Goal: Transaction & Acquisition: Purchase product/service

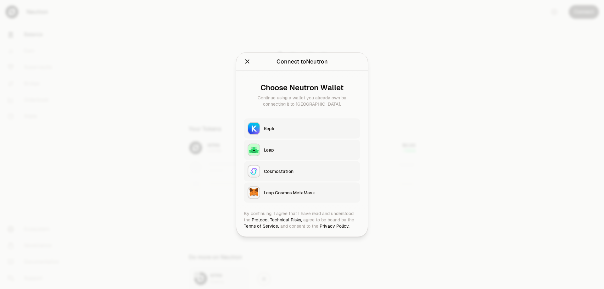
click at [306, 128] on div "Keplr" at bounding box center [310, 128] width 93 height 6
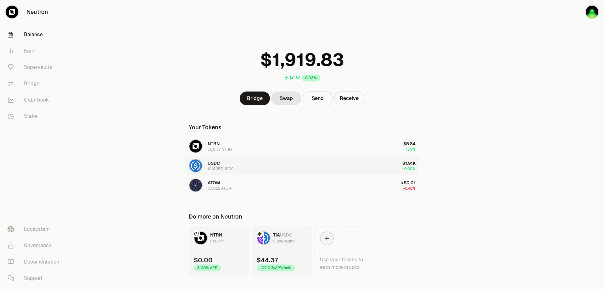
scroll to position [13, 0]
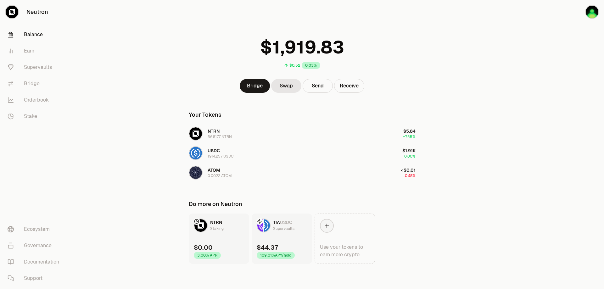
click at [285, 241] on link "TIA USDC Supervaults $44.37 109.01% APY/hold" at bounding box center [282, 239] width 60 height 50
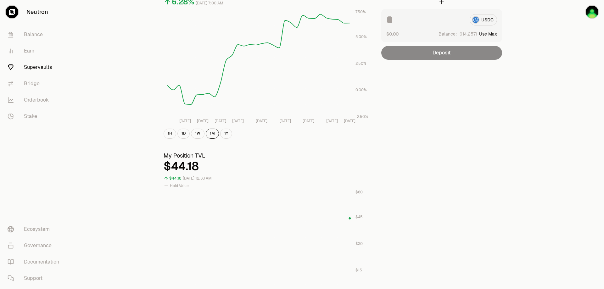
scroll to position [94, 0]
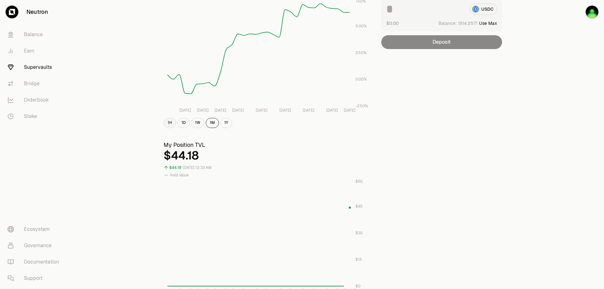
click at [169, 123] on button "1H" at bounding box center [170, 123] width 13 height 10
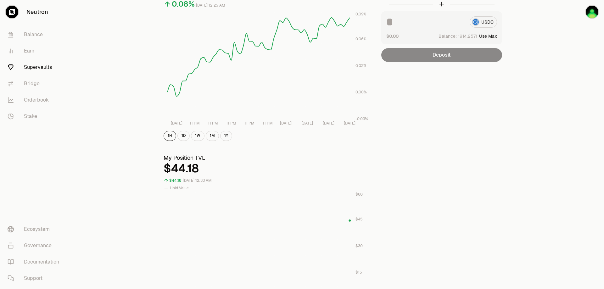
scroll to position [0, 0]
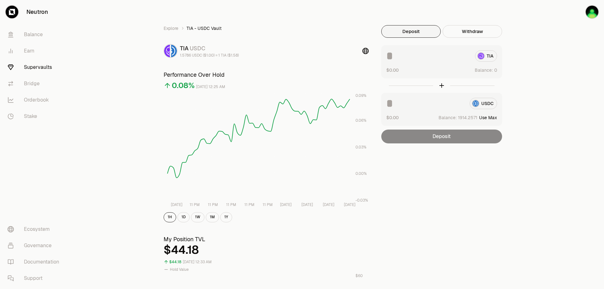
click at [45, 67] on link "Supervaults" at bounding box center [35, 67] width 65 height 16
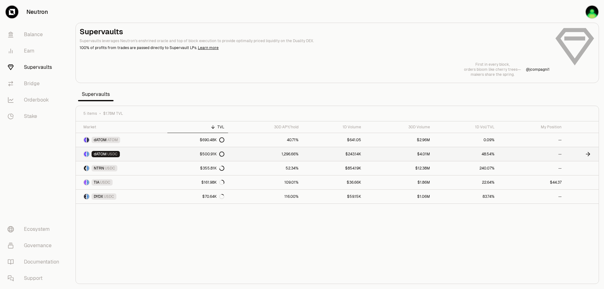
click at [269, 151] on link "1,296.66%" at bounding box center [265, 154] width 74 height 14
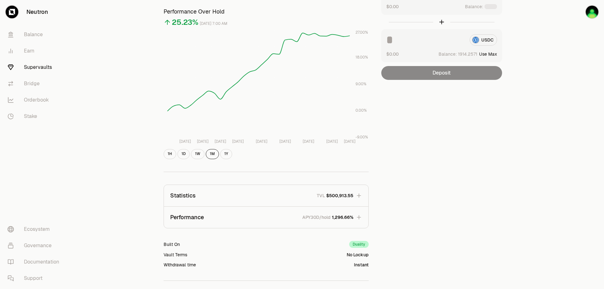
scroll to position [94, 0]
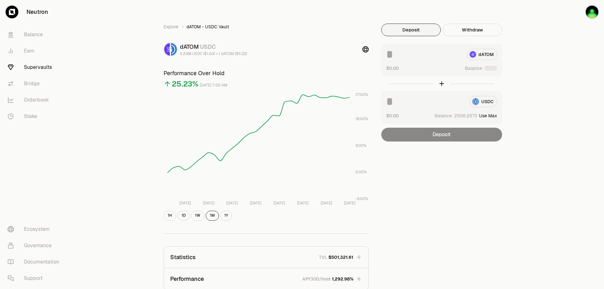
scroll to position [1, 0]
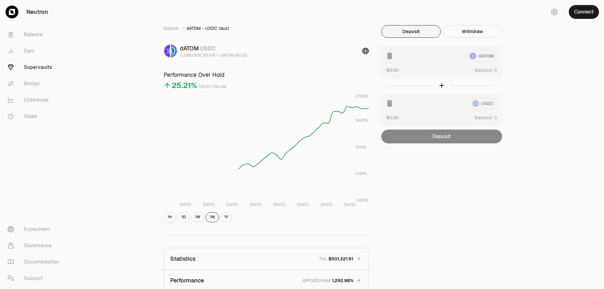
scroll to position [1, 0]
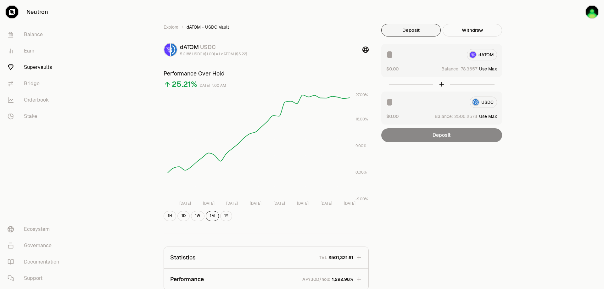
click at [487, 71] on button "Use Max" at bounding box center [488, 69] width 18 height 6
type input "********"
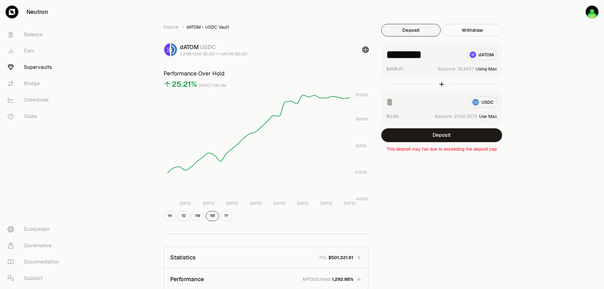
click at [493, 69] on button "Using Max" at bounding box center [486, 69] width 21 height 6
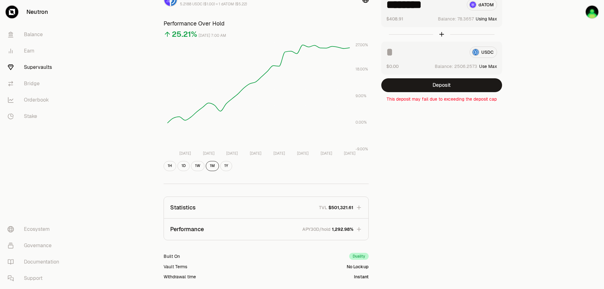
scroll to position [96, 0]
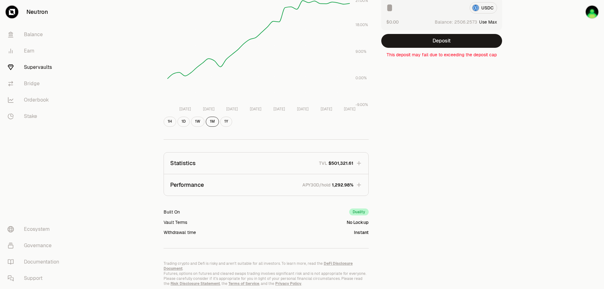
click at [360, 164] on icon "button" at bounding box center [359, 163] width 6 height 6
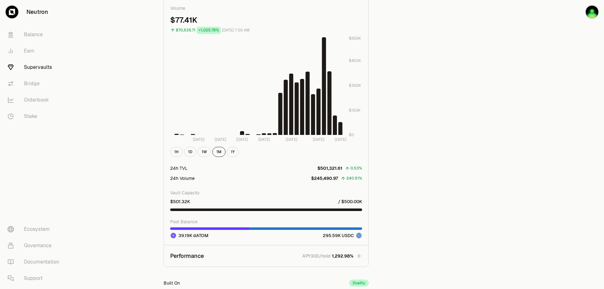
scroll to position [442, 0]
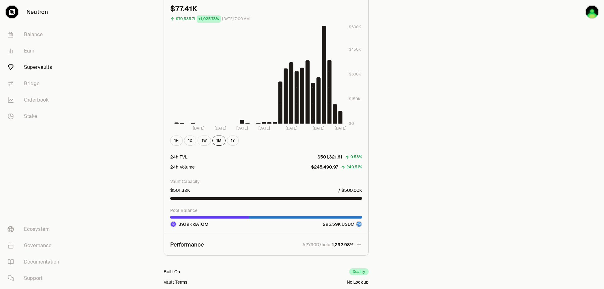
click at [360, 244] on icon "button" at bounding box center [359, 245] width 6 height 6
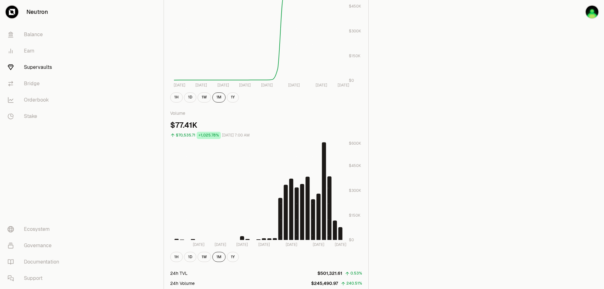
scroll to position [273, 0]
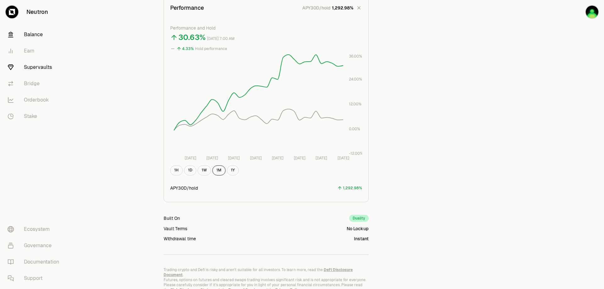
click at [45, 35] on link "Balance" at bounding box center [35, 34] width 65 height 16
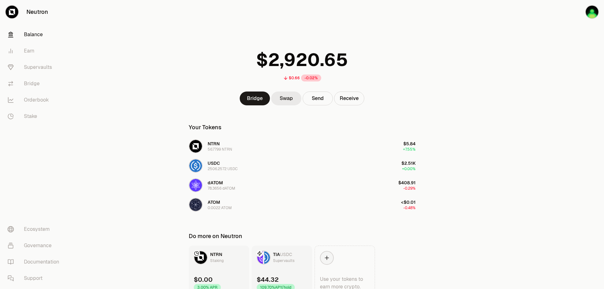
click at [291, 99] on link "Swap" at bounding box center [286, 99] width 30 height 14
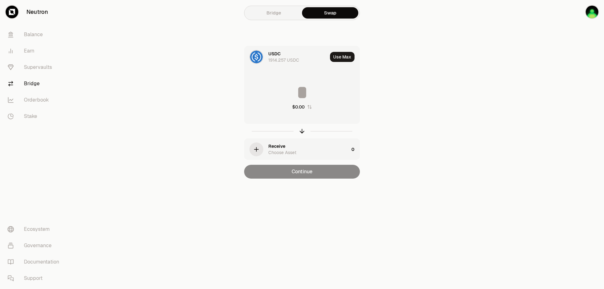
click at [306, 153] on div "Receive Choose Asset" at bounding box center [308, 149] width 81 height 13
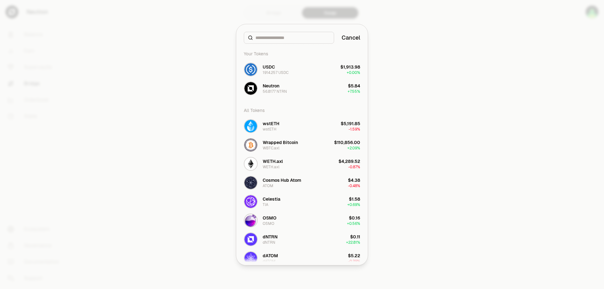
click at [296, 38] on input at bounding box center [293, 38] width 75 height 6
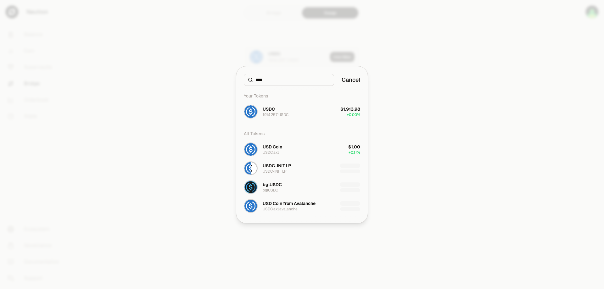
type input "****"
click at [296, 38] on div at bounding box center [302, 144] width 604 height 289
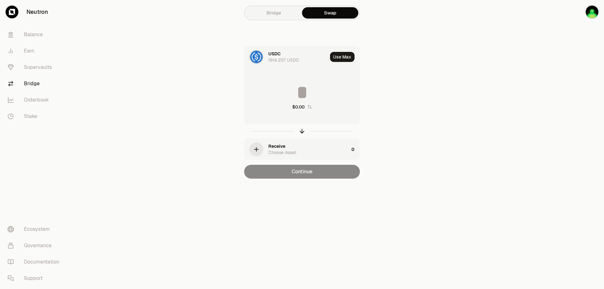
click at [262, 147] on div "button" at bounding box center [257, 150] width 14 height 14
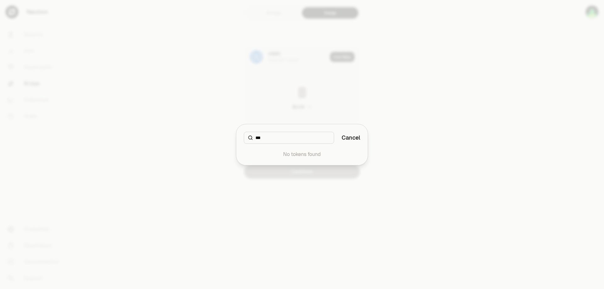
type input "***"
click at [350, 136] on button "Cancel" at bounding box center [351, 137] width 19 height 9
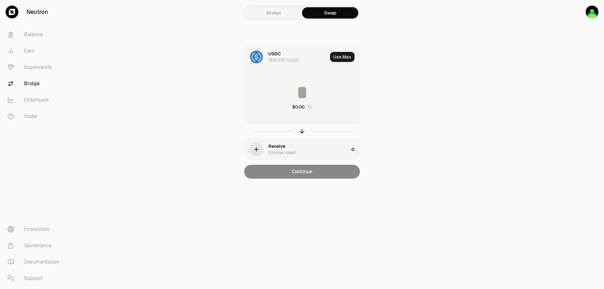
click at [279, 146] on div "Receive" at bounding box center [276, 146] width 17 height 6
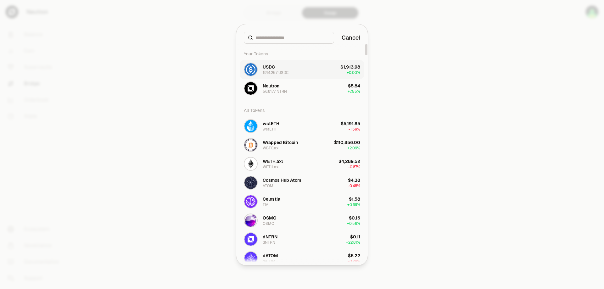
click at [314, 71] on button "USDC 1914.257 USDC $1,913.98 + 0.00%" at bounding box center [302, 69] width 124 height 19
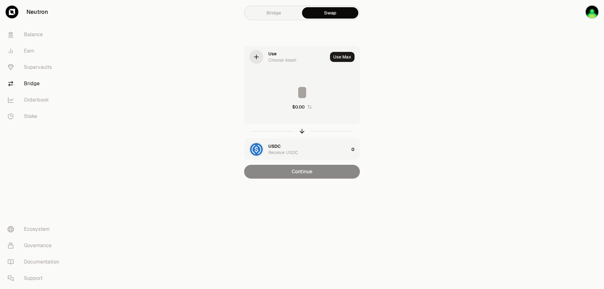
click at [259, 57] on icon at bounding box center [256, 57] width 7 height 7
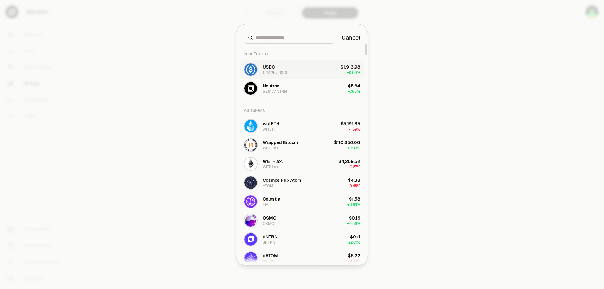
click at [295, 73] on button "USDC 1914.257 USDC $1,913.98 + 0.00%" at bounding box center [302, 69] width 124 height 19
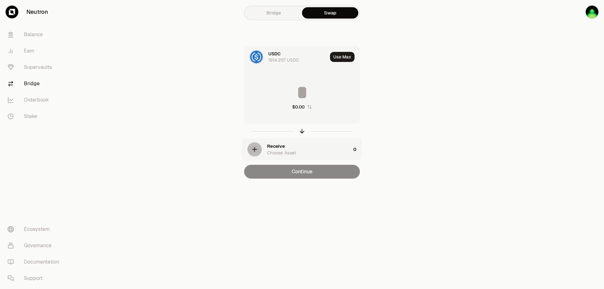
click at [278, 149] on div "Receive" at bounding box center [276, 146] width 18 height 7
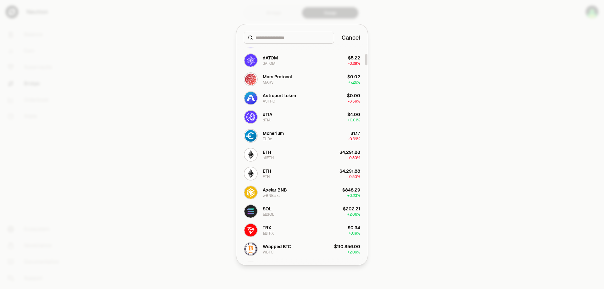
scroll to position [94, 0]
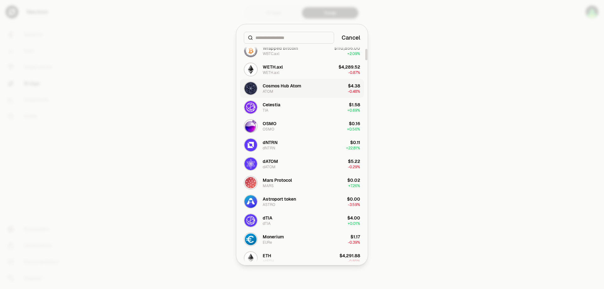
click at [291, 85] on div "Cosmos Hub Atom" at bounding box center [282, 86] width 38 height 6
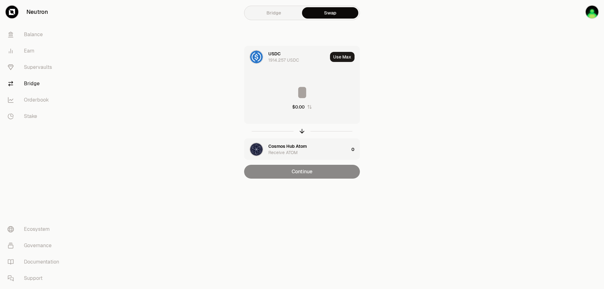
click at [285, 15] on link "Bridge" at bounding box center [274, 12] width 56 height 11
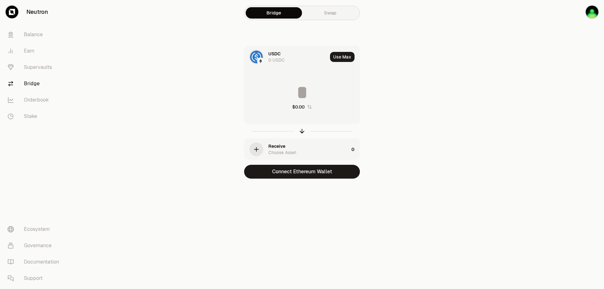
click at [255, 55] on img at bounding box center [256, 57] width 13 height 13
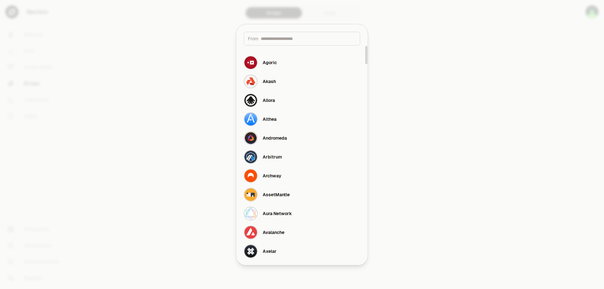
click at [312, 42] on div "From" at bounding box center [302, 39] width 116 height 14
drag, startPoint x: 310, startPoint y: 35, endPoint x: 309, endPoint y: 40, distance: 5.3
click at [309, 40] on input at bounding box center [308, 39] width 95 height 6
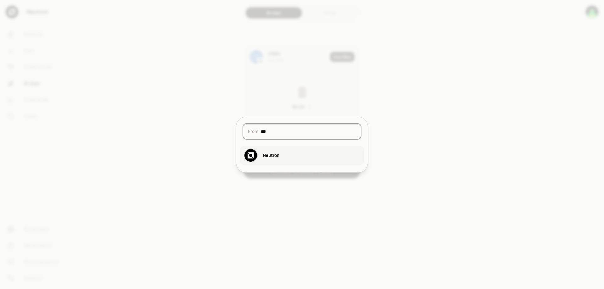
type input "***"
click at [289, 155] on button "Neutron" at bounding box center [302, 155] width 124 height 19
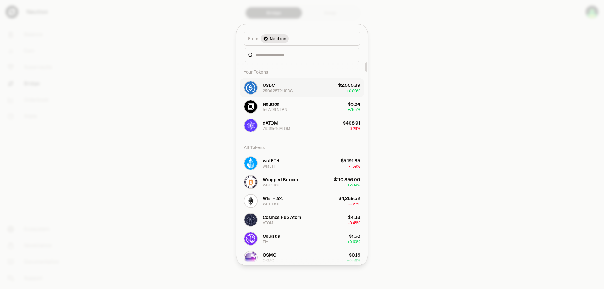
click at [303, 89] on button "USDC 2506.2572 USDC $2,505.89 + 0.00%" at bounding box center [302, 87] width 124 height 19
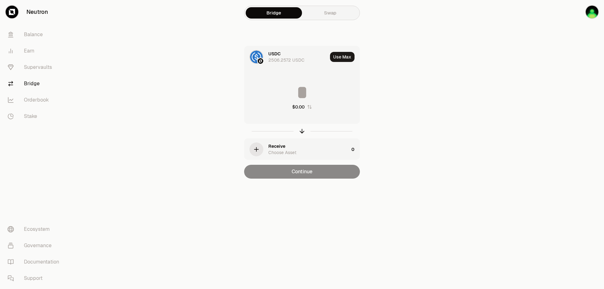
click at [287, 148] on div "Receive Choose Asset" at bounding box center [308, 149] width 81 height 13
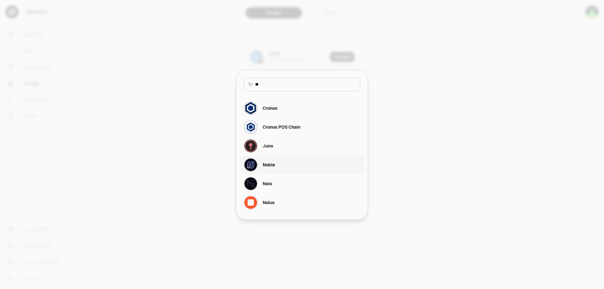
type input "**"
click at [294, 165] on button "Noble" at bounding box center [302, 164] width 124 height 19
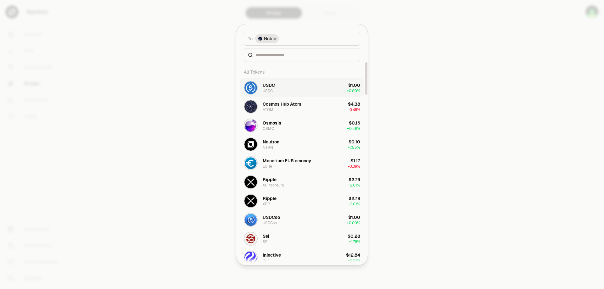
click at [307, 86] on button "USDC USDC $1.00 + 0.00%" at bounding box center [302, 87] width 124 height 19
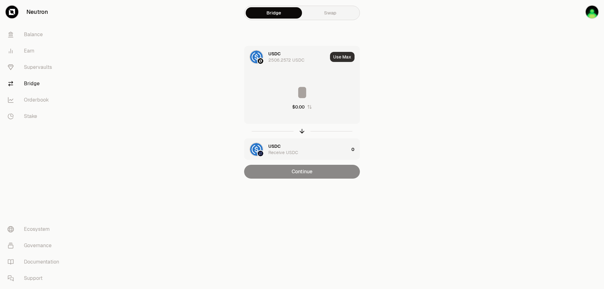
click at [341, 54] on button "Use Max" at bounding box center [342, 57] width 25 height 10
type input "**********"
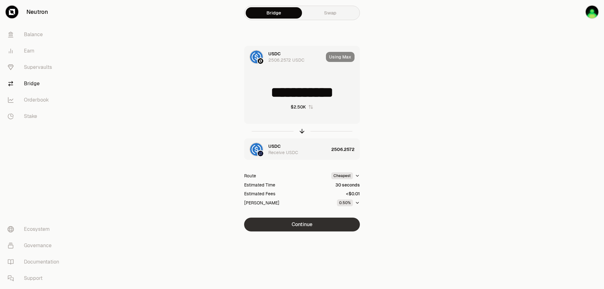
click at [314, 223] on button "Continue" at bounding box center [302, 225] width 116 height 14
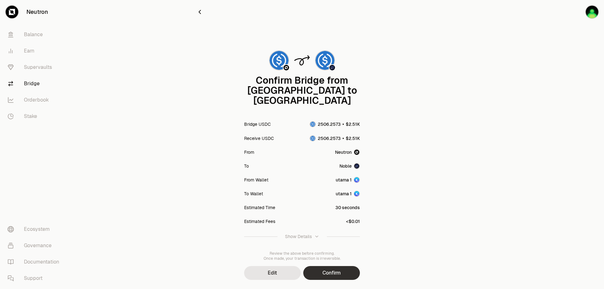
click at [332, 266] on button "Confirm" at bounding box center [331, 273] width 57 height 14
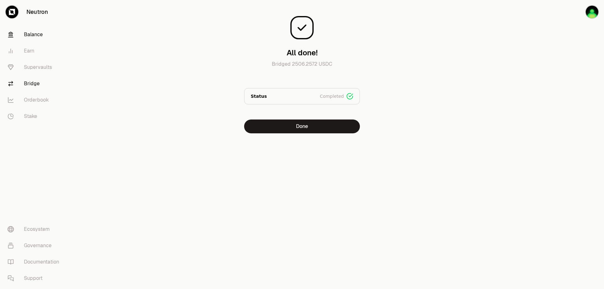
click at [45, 36] on link "Balance" at bounding box center [35, 34] width 65 height 16
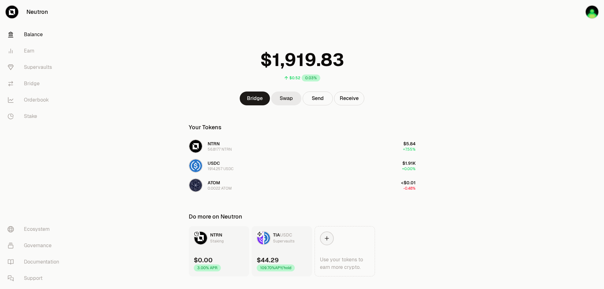
click at [287, 102] on link "Swap" at bounding box center [286, 99] width 30 height 14
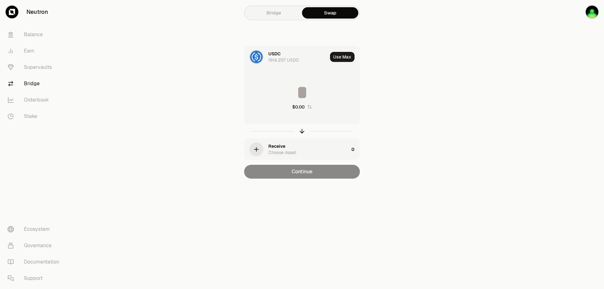
click at [260, 147] on icon "button" at bounding box center [256, 149] width 7 height 7
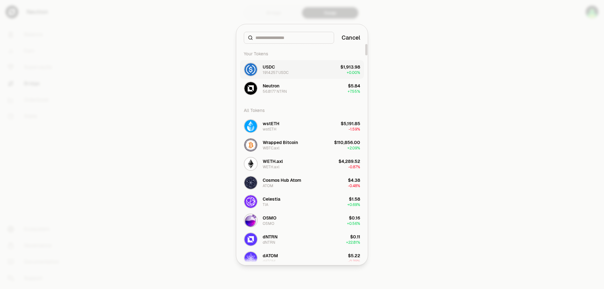
click at [302, 70] on button "USDC 1914.257 USDC $1,913.98 + 0.00%" at bounding box center [302, 69] width 124 height 19
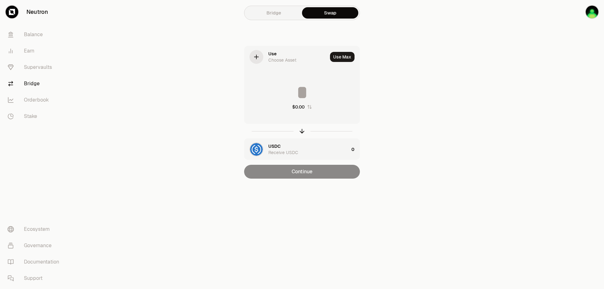
click at [266, 54] on div "Use Choose Asset" at bounding box center [286, 56] width 83 height 21
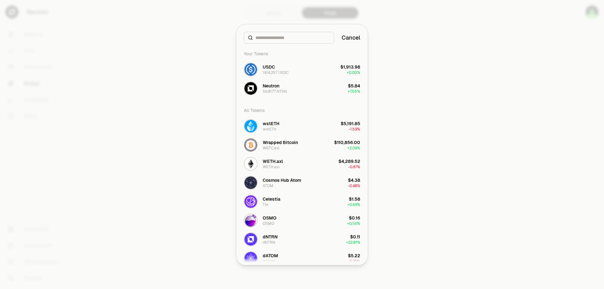
click at [404, 76] on div at bounding box center [302, 144] width 604 height 289
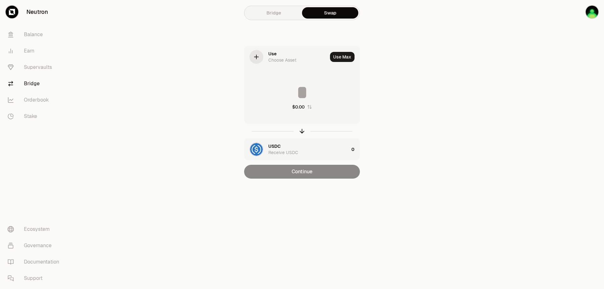
click at [278, 14] on link "Bridge" at bounding box center [274, 12] width 56 height 11
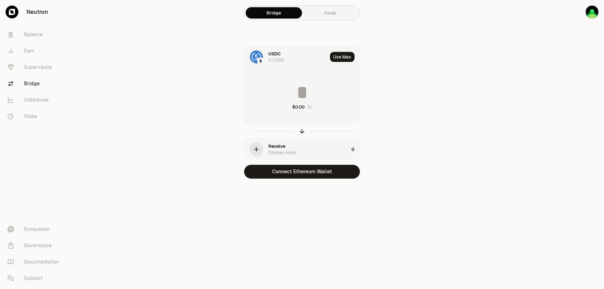
click at [301, 35] on div "Bridge Swap USDC 0 USDC Use Max $0.00 Receive Choose Asset 0 Connect Ethereum W…" at bounding box center [302, 102] width 227 height 204
click at [337, 19] on div "Bridge Swap" at bounding box center [302, 13] width 116 height 14
click at [330, 15] on link "Swap" at bounding box center [330, 12] width 56 height 11
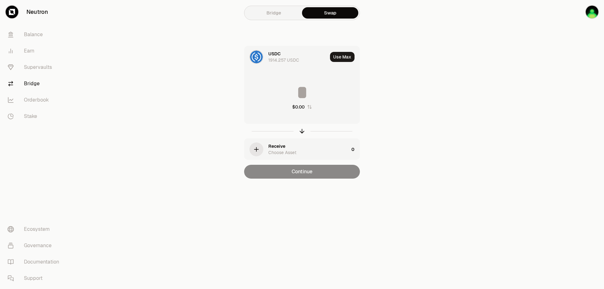
click at [463, 110] on main "Bridge Swap USDC 1914.257 USDC Use Max $0.00 Receive Choose Asset 0 Continue" at bounding box center [337, 102] width 534 height 204
click at [251, 151] on div "button" at bounding box center [257, 150] width 14 height 14
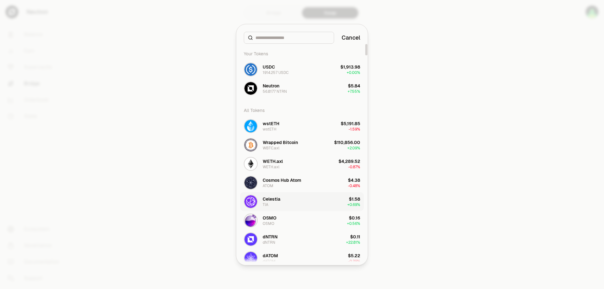
click at [292, 200] on button "Celestia TIA $1.58 + 0.69%" at bounding box center [302, 201] width 124 height 19
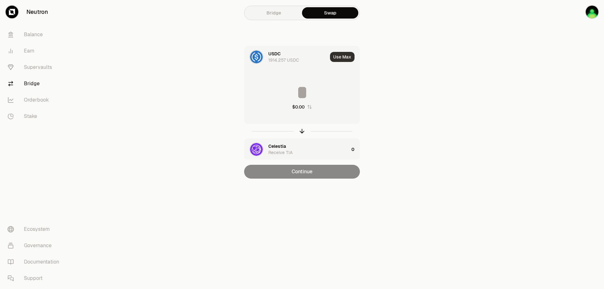
click at [342, 56] on button "Use Max" at bounding box center [342, 57] width 25 height 10
type input "**********"
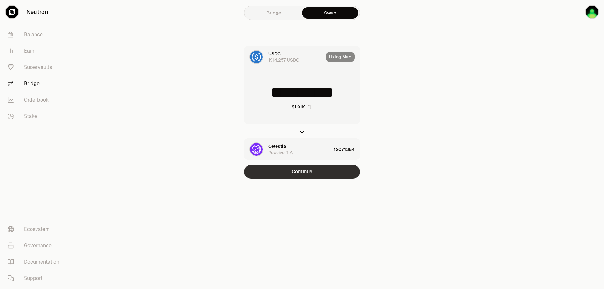
click at [324, 174] on button "Continue" at bounding box center [302, 172] width 116 height 14
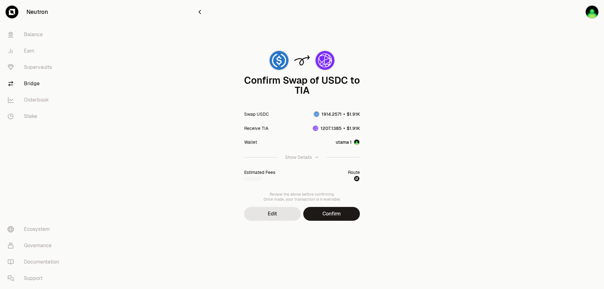
click at [440, 178] on main "Confirm Swap of USDC to TIA Swap USDC Receive TIA Wallet utama 1 Show Details E…" at bounding box center [337, 123] width 534 height 246
click at [200, 15] on button "button" at bounding box center [199, 12] width 7 height 9
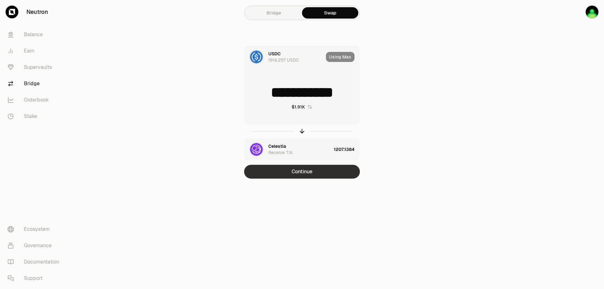
click at [319, 178] on button "Continue" at bounding box center [302, 172] width 116 height 14
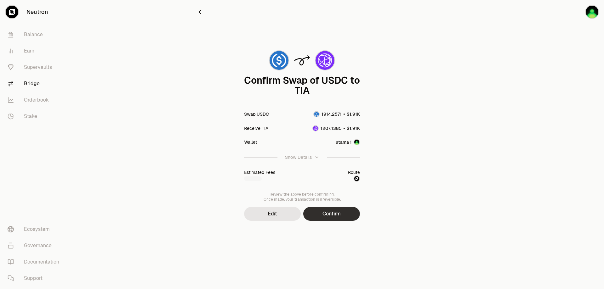
click at [331, 216] on button "Confirm" at bounding box center [331, 214] width 57 height 14
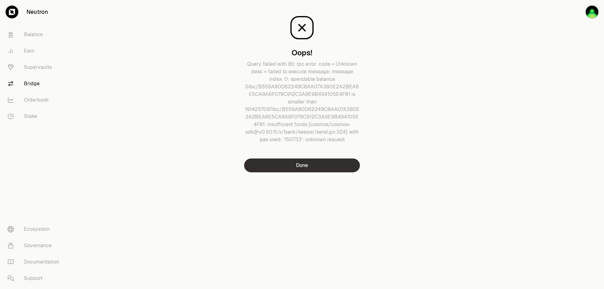
click at [314, 166] on button "Done" at bounding box center [302, 166] width 116 height 14
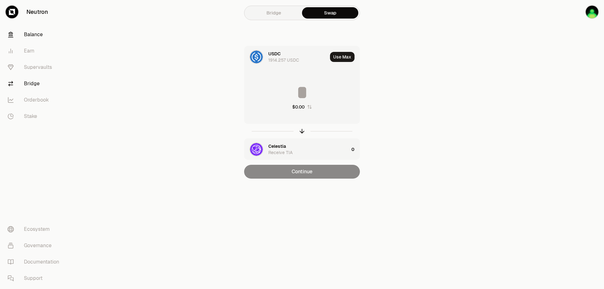
click at [33, 37] on link "Balance" at bounding box center [35, 34] width 65 height 16
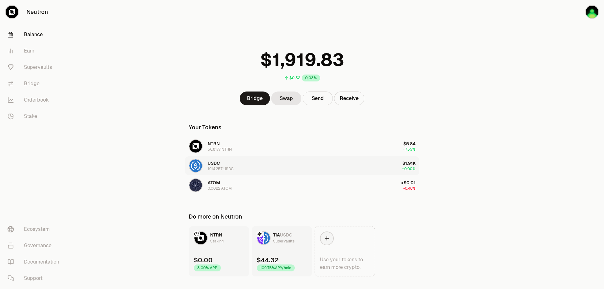
click at [262, 169] on button "USDC 1914.257 USDC $1.91K +0.00%" at bounding box center [302, 165] width 234 height 19
click at [287, 101] on link "Swap" at bounding box center [286, 99] width 30 height 14
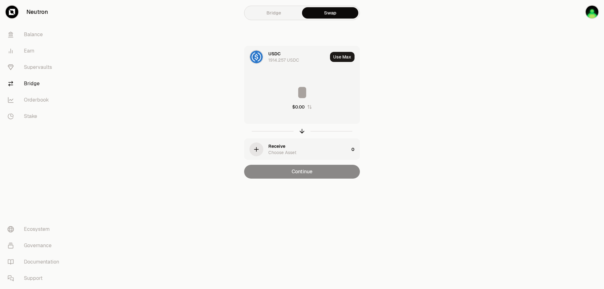
click at [274, 144] on div "Receive" at bounding box center [276, 146] width 17 height 6
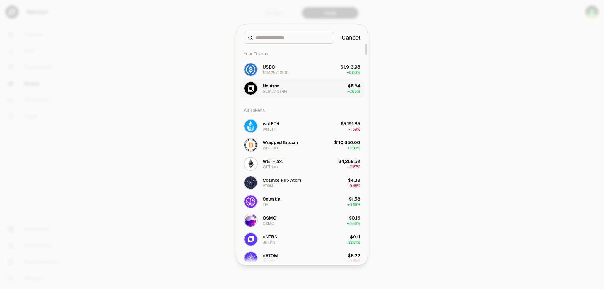
click at [286, 90] on div "56.8177 NTRN" at bounding box center [275, 91] width 24 height 5
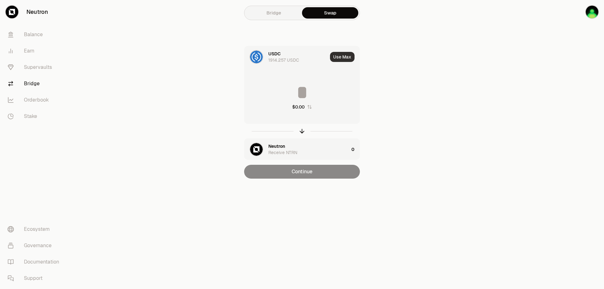
click at [341, 57] on button "Use Max" at bounding box center [342, 57] width 25 height 10
type input "**********"
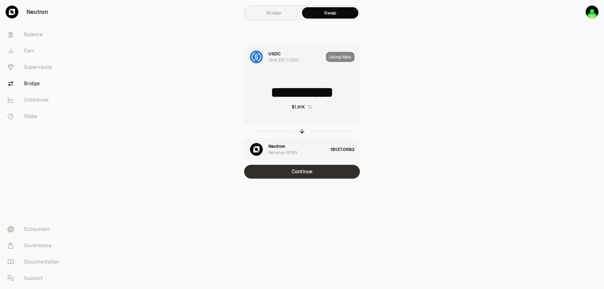
click at [312, 174] on button "Continue" at bounding box center [302, 172] width 116 height 14
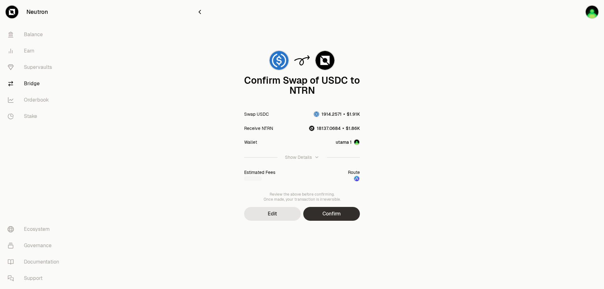
click at [328, 214] on button "Confirm" at bounding box center [331, 214] width 57 height 14
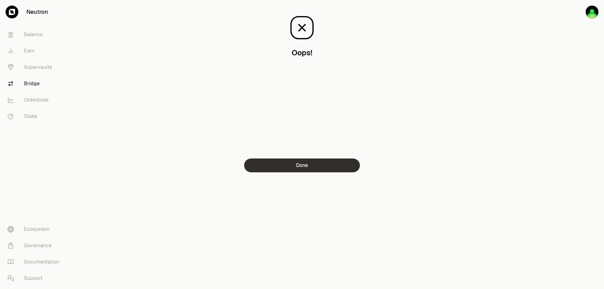
click at [307, 166] on button "Done" at bounding box center [302, 166] width 116 height 14
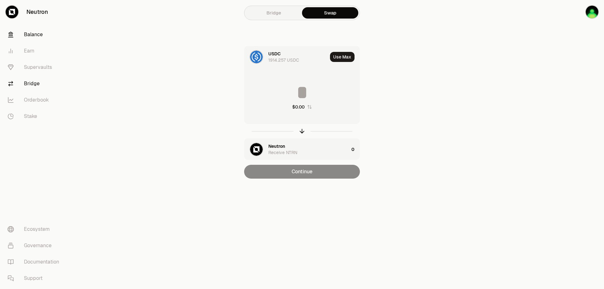
click at [33, 37] on link "Balance" at bounding box center [35, 34] width 65 height 16
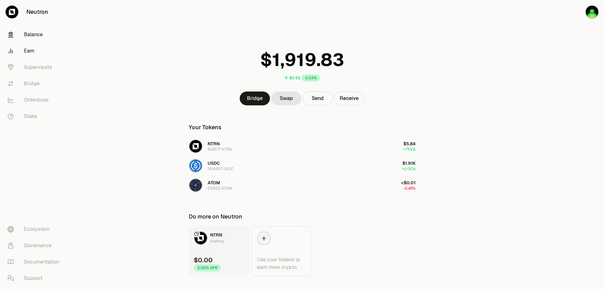
click at [30, 52] on link "Earn" at bounding box center [35, 51] width 65 height 16
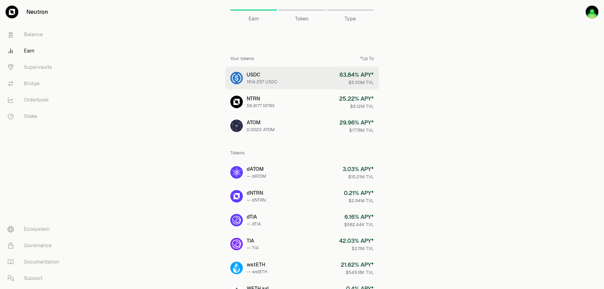
click at [315, 83] on link "USDC 1914.257 USDC 63.84 % APY* $5.50M TVL" at bounding box center [302, 78] width 154 height 23
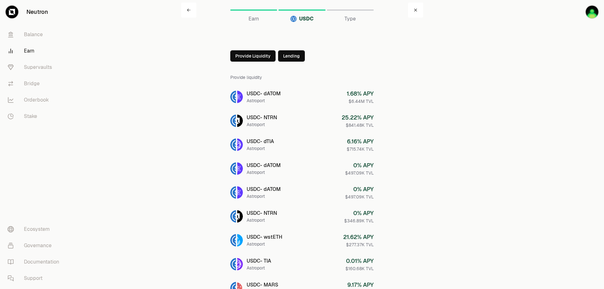
click at [290, 55] on button "Lending" at bounding box center [291, 55] width 27 height 11
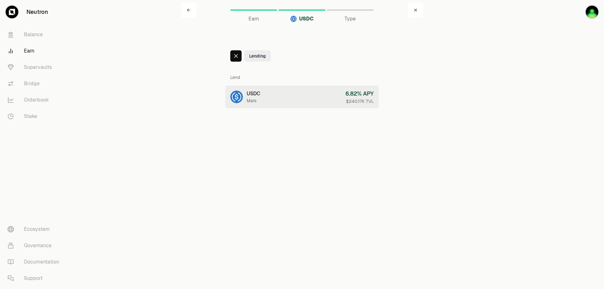
click at [306, 100] on link "USDC Mars 6.82 % APY $240.17K TVL" at bounding box center [302, 97] width 154 height 23
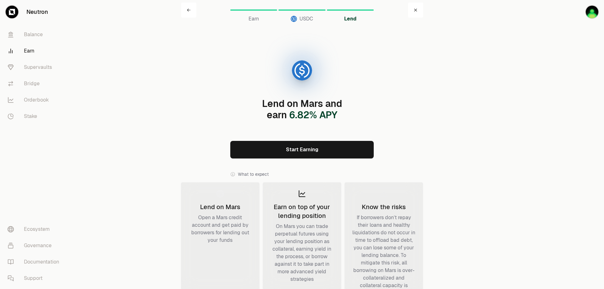
click at [312, 151] on link "Start Earning" at bounding box center [302, 150] width 144 height 18
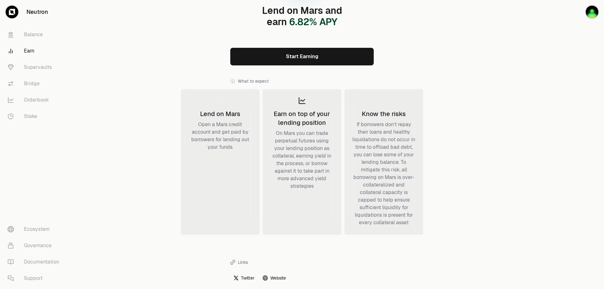
scroll to position [94, 0]
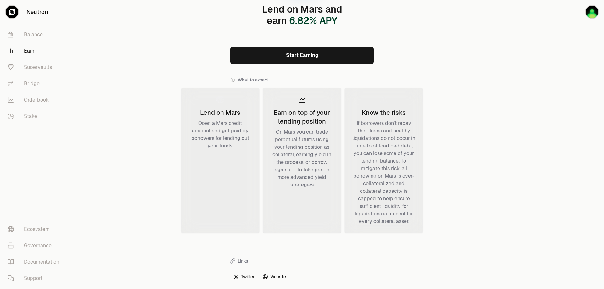
click at [35, 50] on link "Earn" at bounding box center [35, 51] width 65 height 16
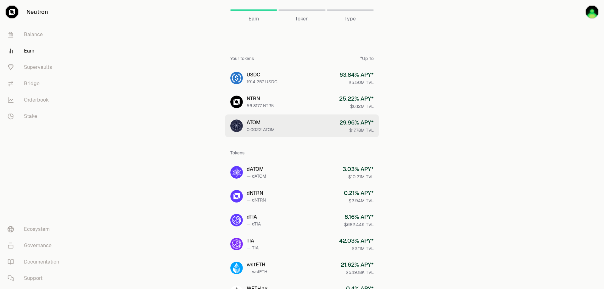
click at [323, 132] on link "ATOM 0.0022 ATOM 29.96 % APY* $17.78M TVL" at bounding box center [302, 126] width 154 height 23
